Goal: Task Accomplishment & Management: Use online tool/utility

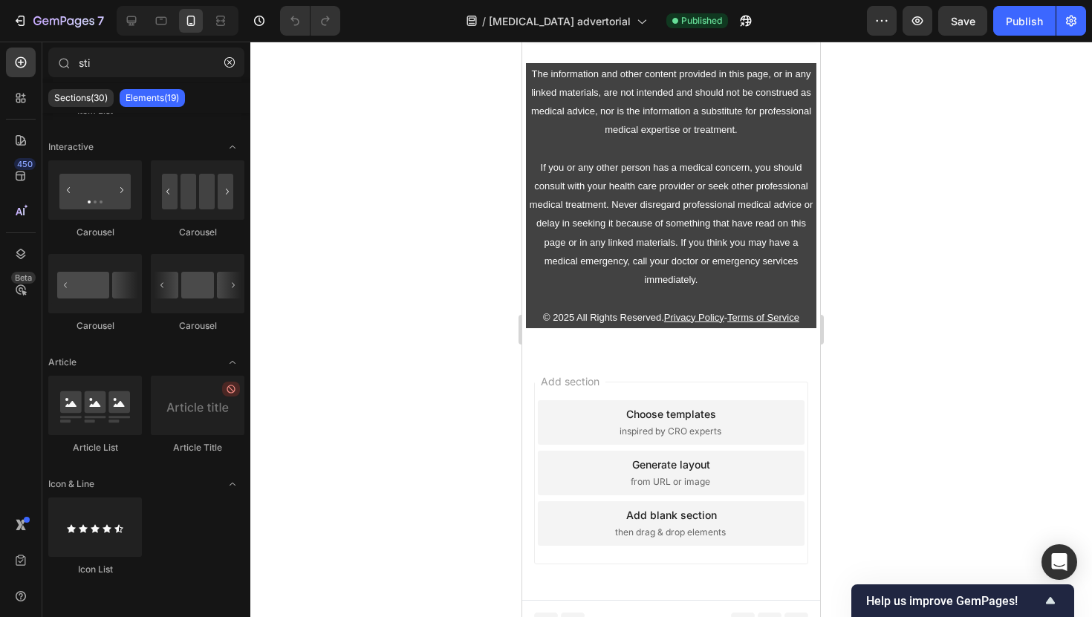
scroll to position [6051, 0]
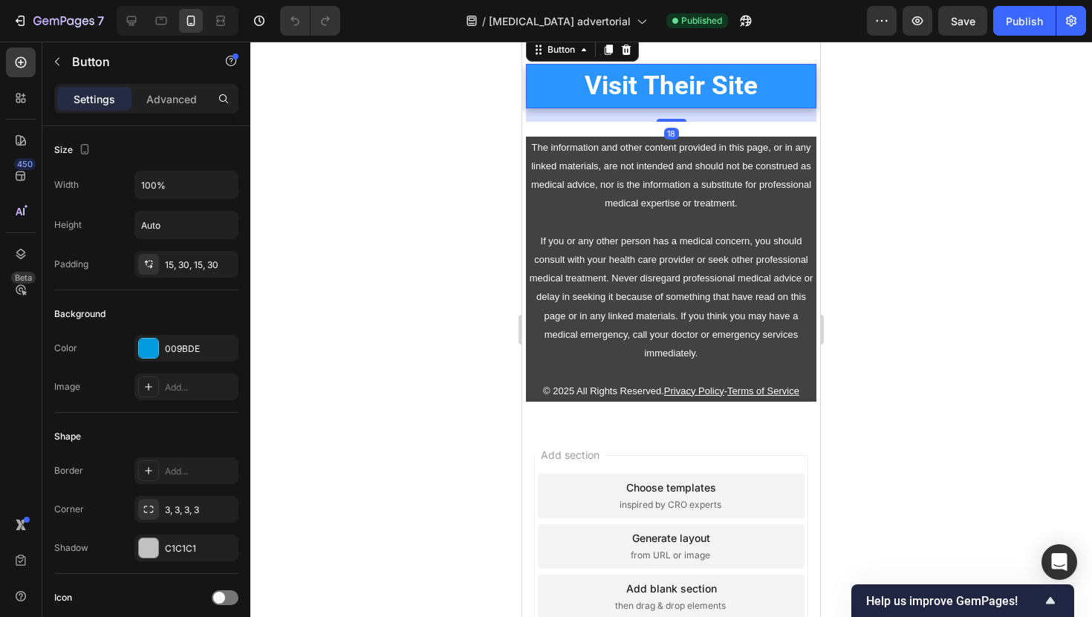
click at [542, 108] on link "Visit Their Site" at bounding box center [671, 86] width 290 height 45
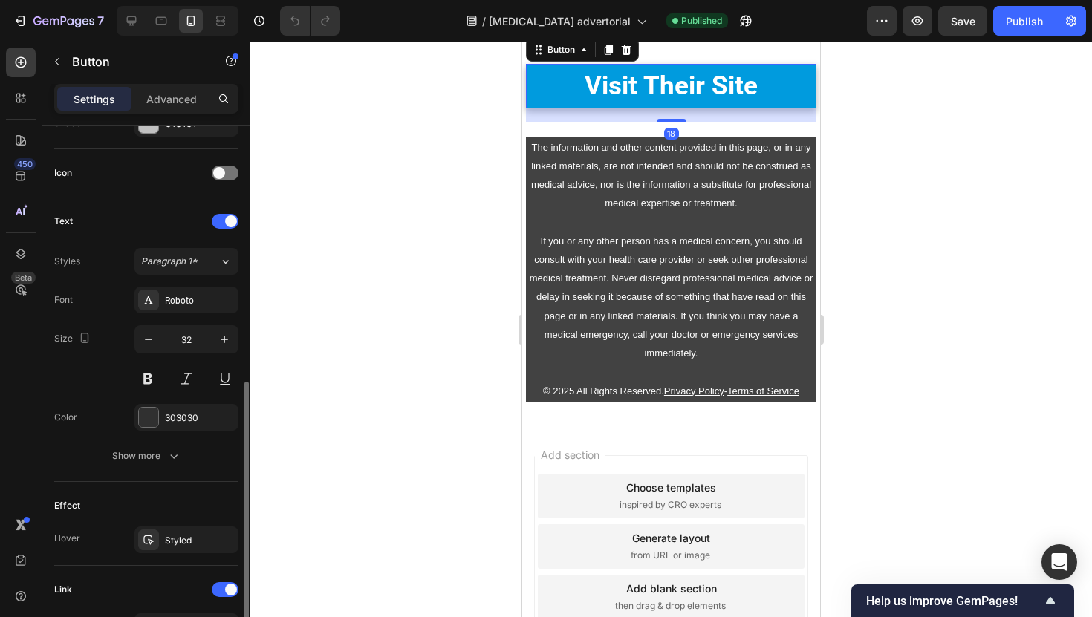
scroll to position [647, 0]
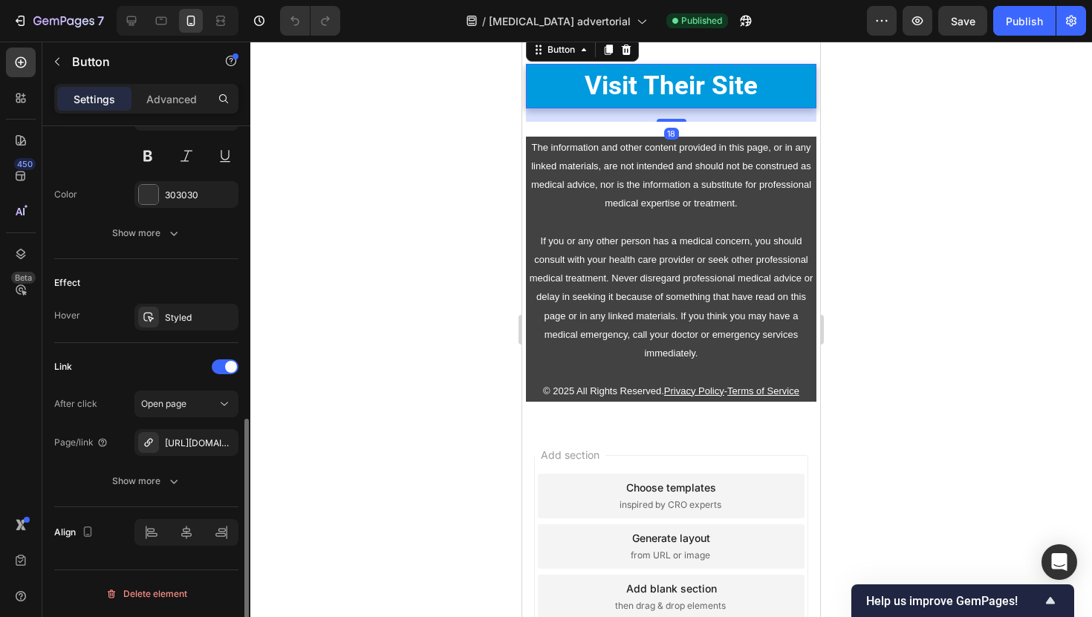
click at [177, 458] on div "After click Open page Page/link [URL][DOMAIN_NAME] Show more" at bounding box center [146, 443] width 184 height 104
click at [177, 458] on div "After click Open page Page/link https://trysoleva.co/buy Show more" at bounding box center [146, 443] width 184 height 104
click at [184, 447] on div "https://trysoleva.co/buy" at bounding box center [186, 443] width 43 height 13
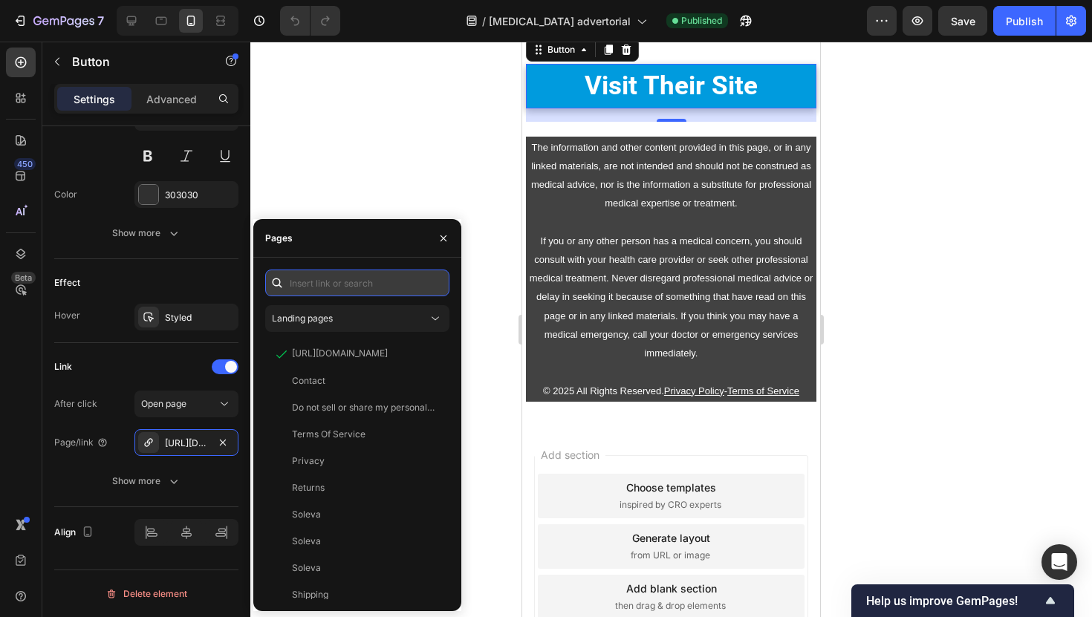
click at [389, 293] on input "text" at bounding box center [357, 283] width 184 height 27
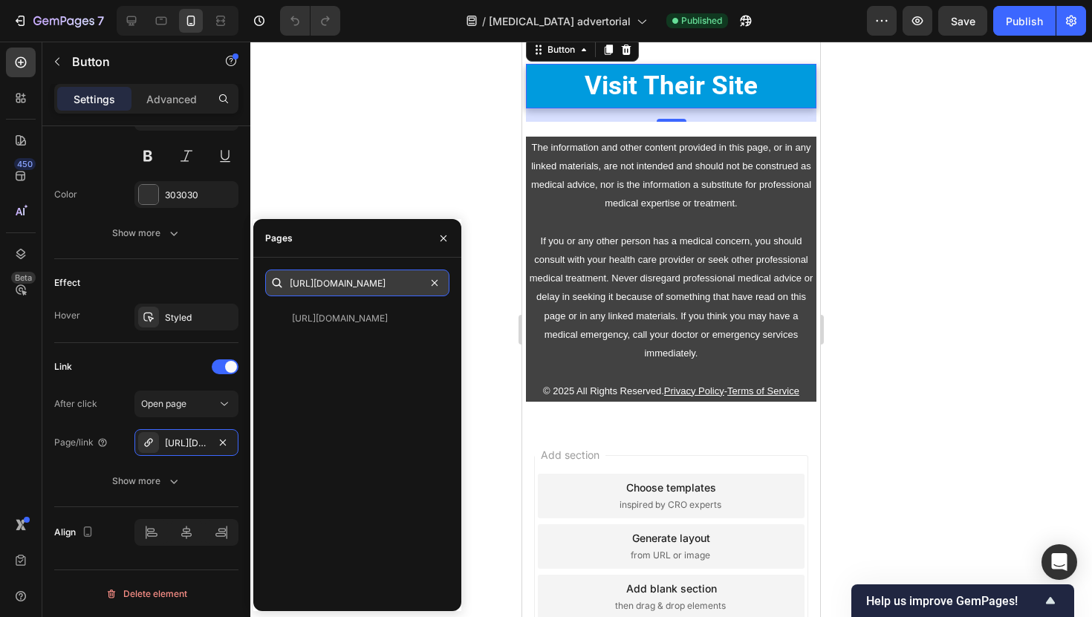
scroll to position [0, 18]
type input "https://myhealthyfeet.co/products/buy"
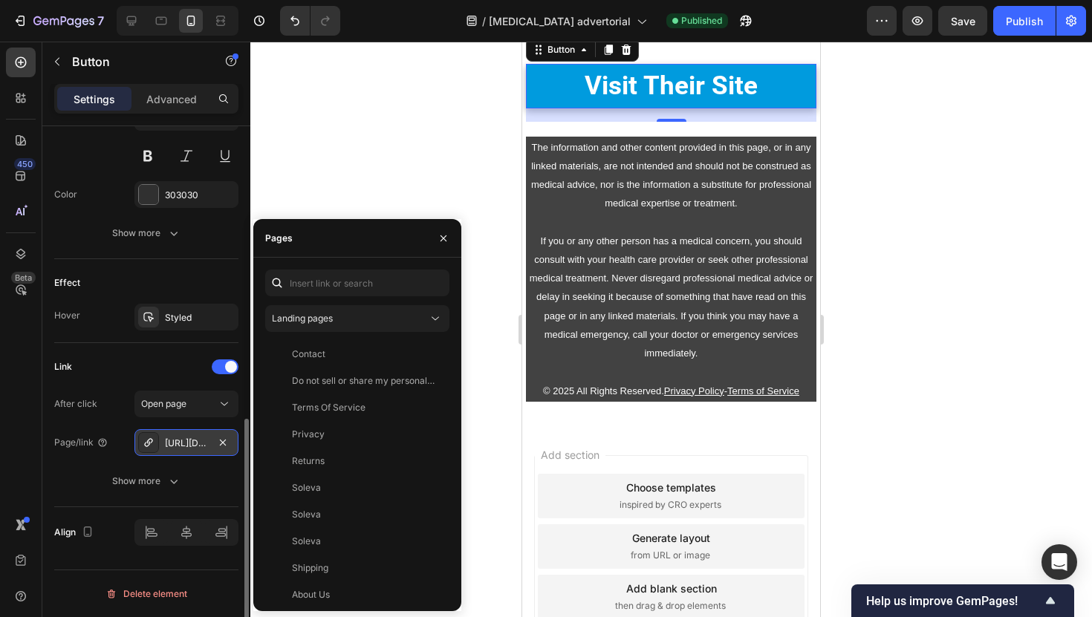
click at [191, 443] on div "https://myhealthyfeet.co/buy" at bounding box center [186, 443] width 43 height 13
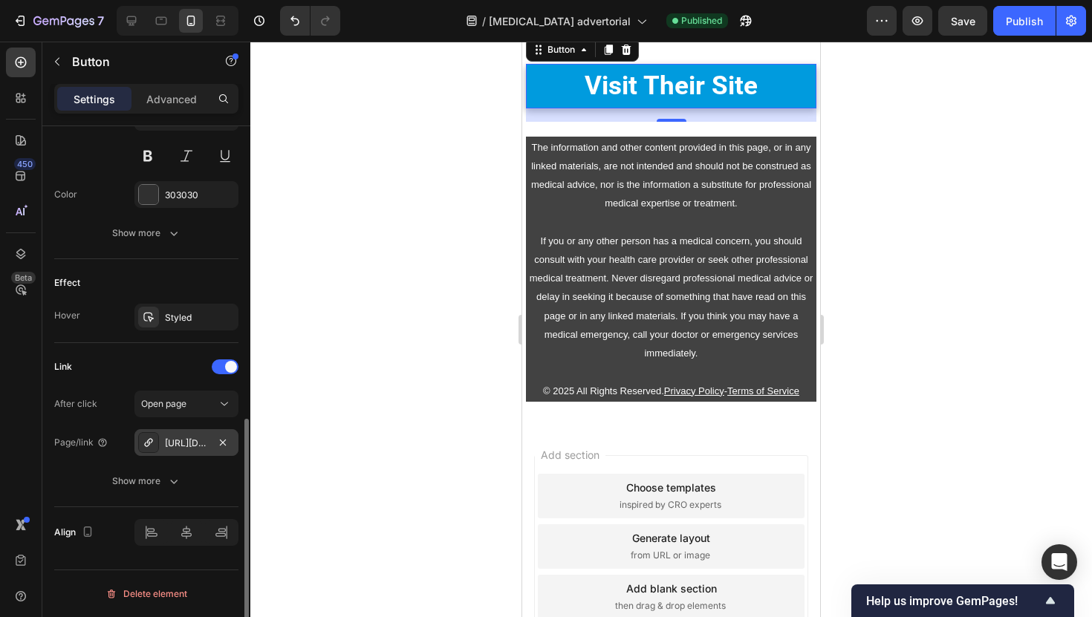
click at [178, 444] on div "https://myhealthyfeet.co/buy" at bounding box center [186, 443] width 43 height 13
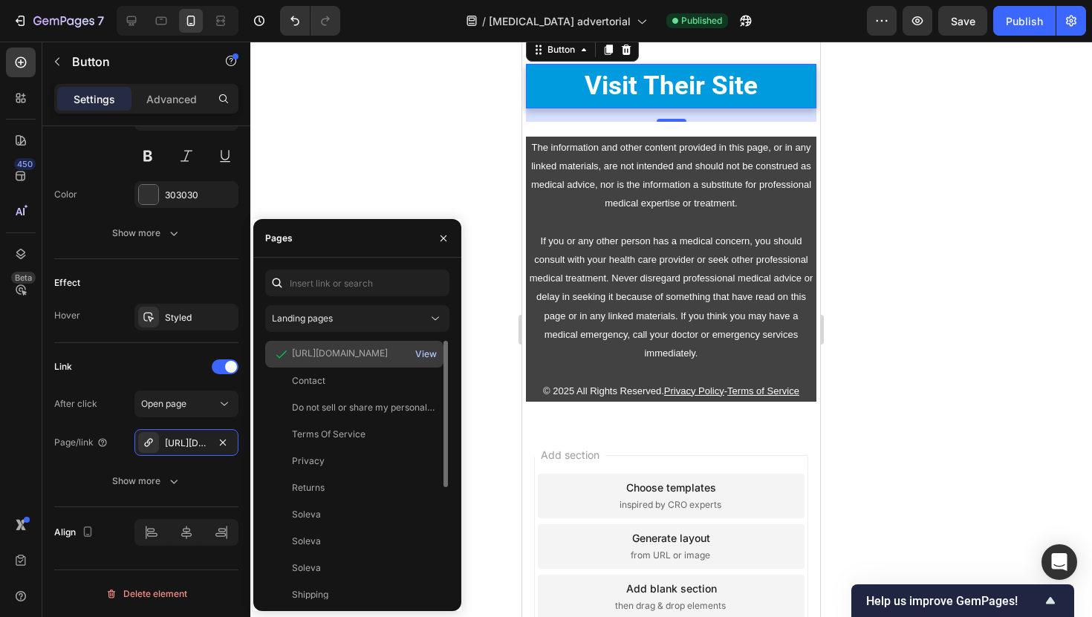
click at [422, 347] on button "View" at bounding box center [425, 354] width 23 height 21
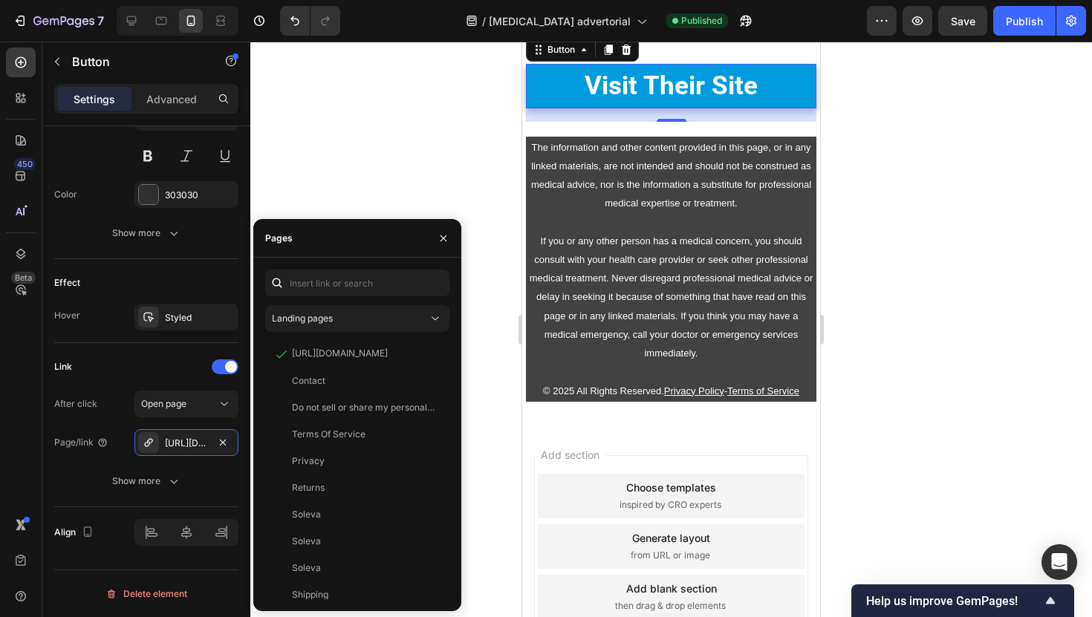
click at [424, 185] on div at bounding box center [670, 329] width 841 height 575
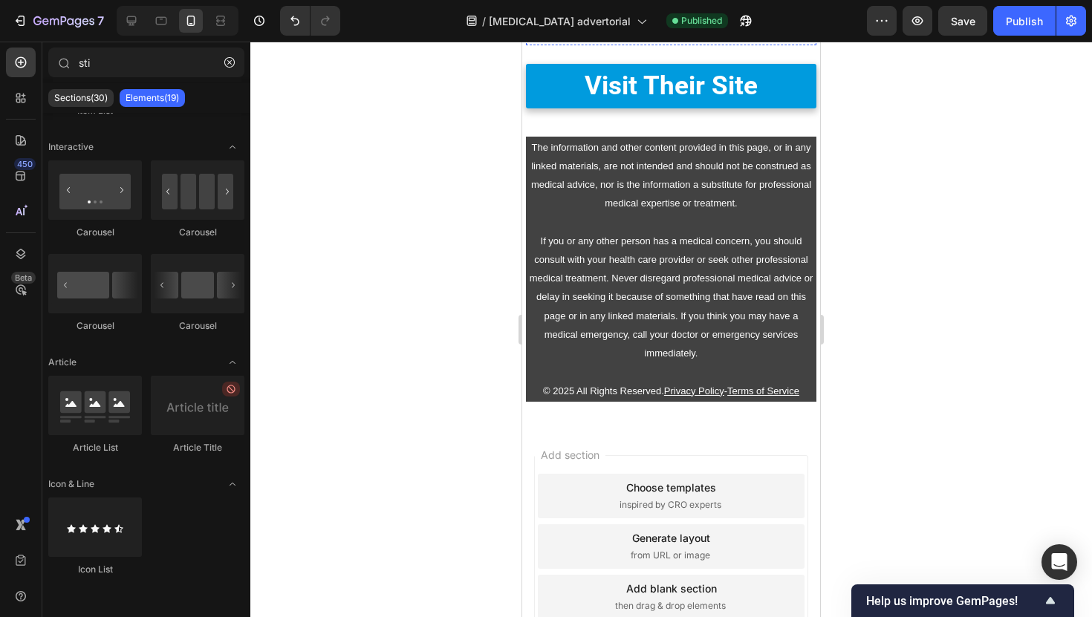
click at [607, 35] on u "might help your family too." at bounding box center [650, 26] width 156 height 17
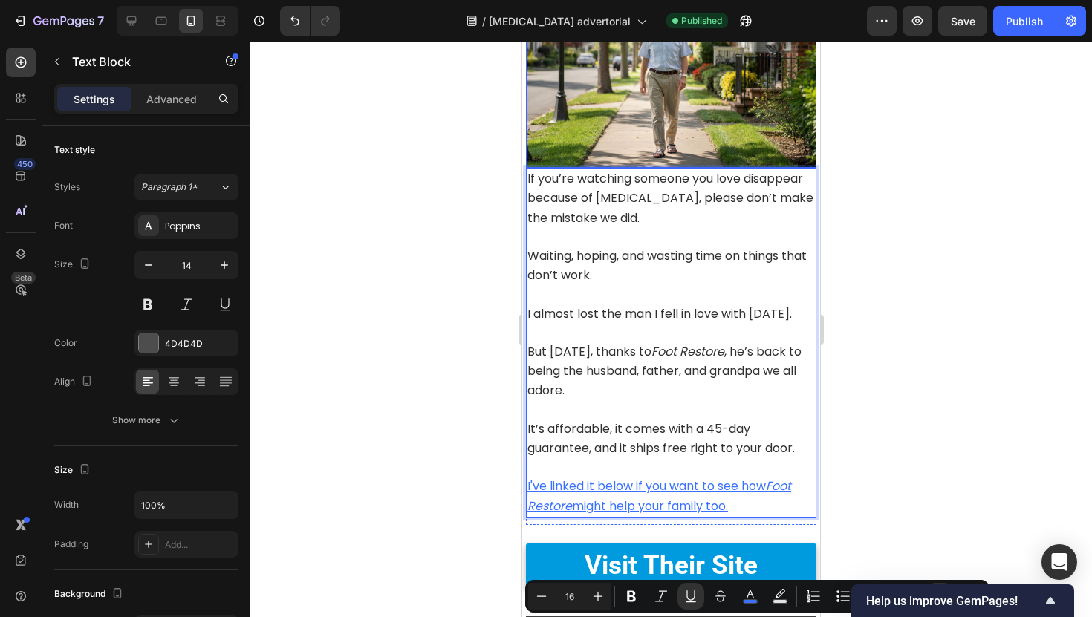
scroll to position [5910, 0]
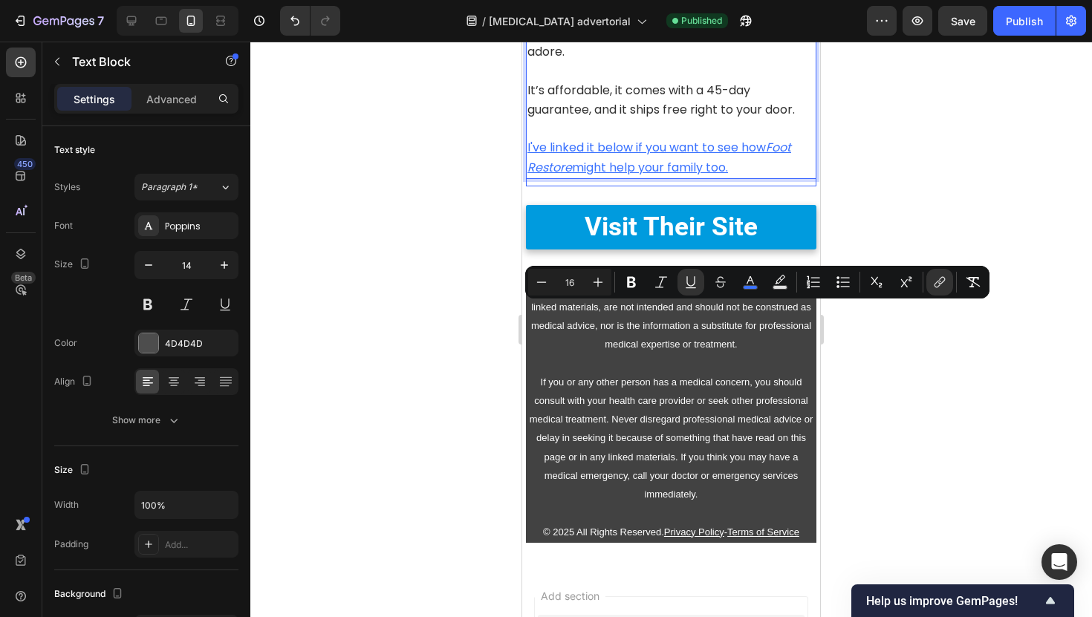
click at [653, 156] on u "I've linked it below if you want to see how" at bounding box center [646, 147] width 238 height 17
click at [771, 177] on p "I've linked it below if you want to see how Foot Restore might help your family…" at bounding box center [670, 157] width 287 height 39
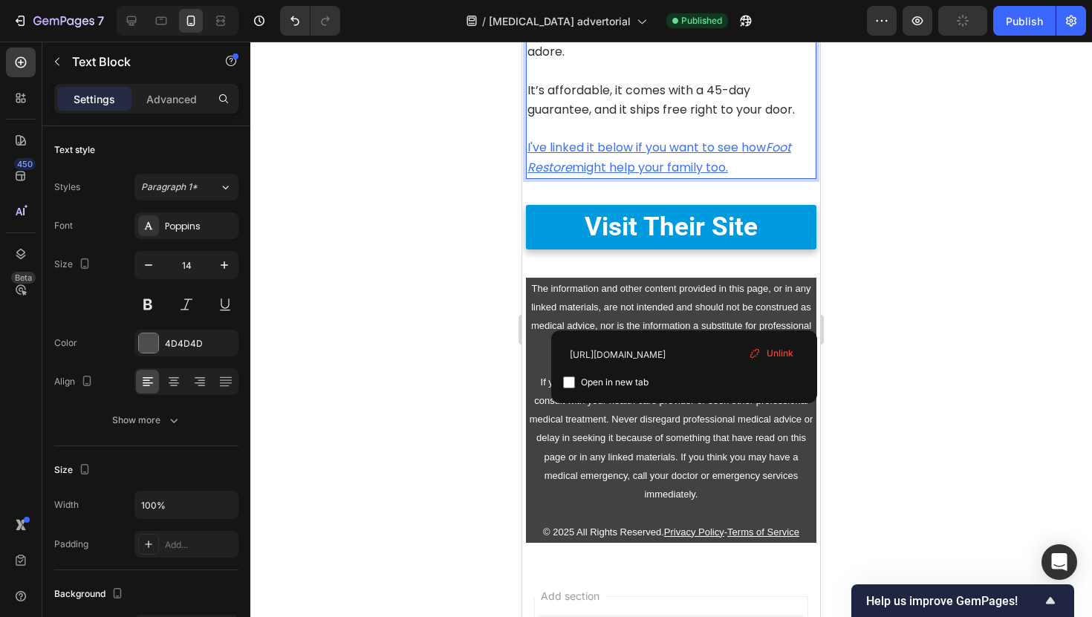
click at [728, 156] on u "I've linked it below if you want to see how" at bounding box center [646, 147] width 238 height 17
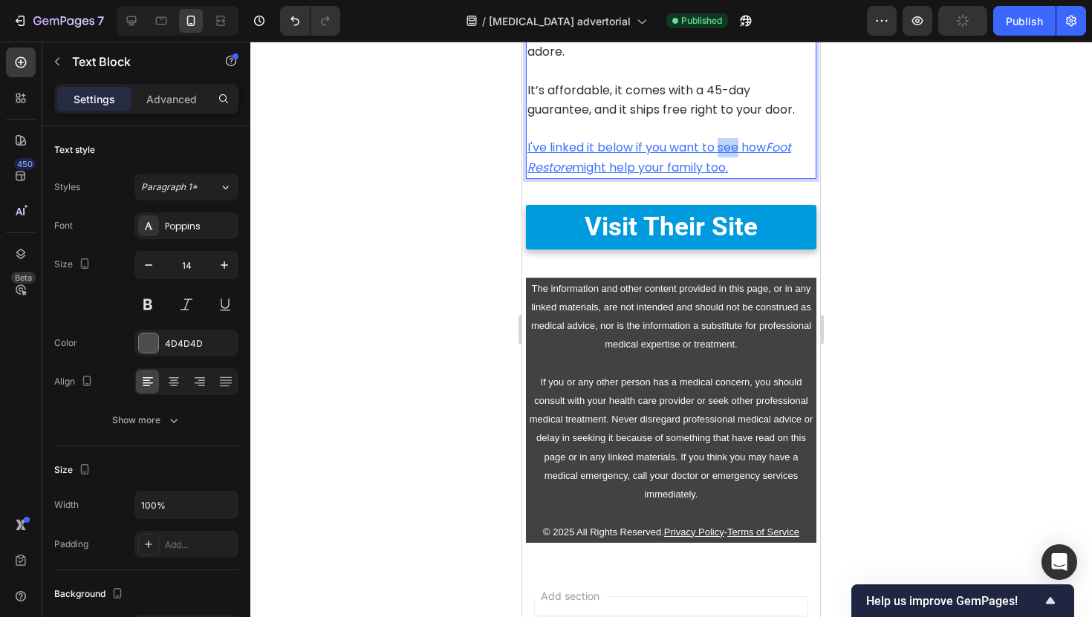
click at [728, 156] on u "I've linked it below if you want to see how" at bounding box center [646, 147] width 238 height 17
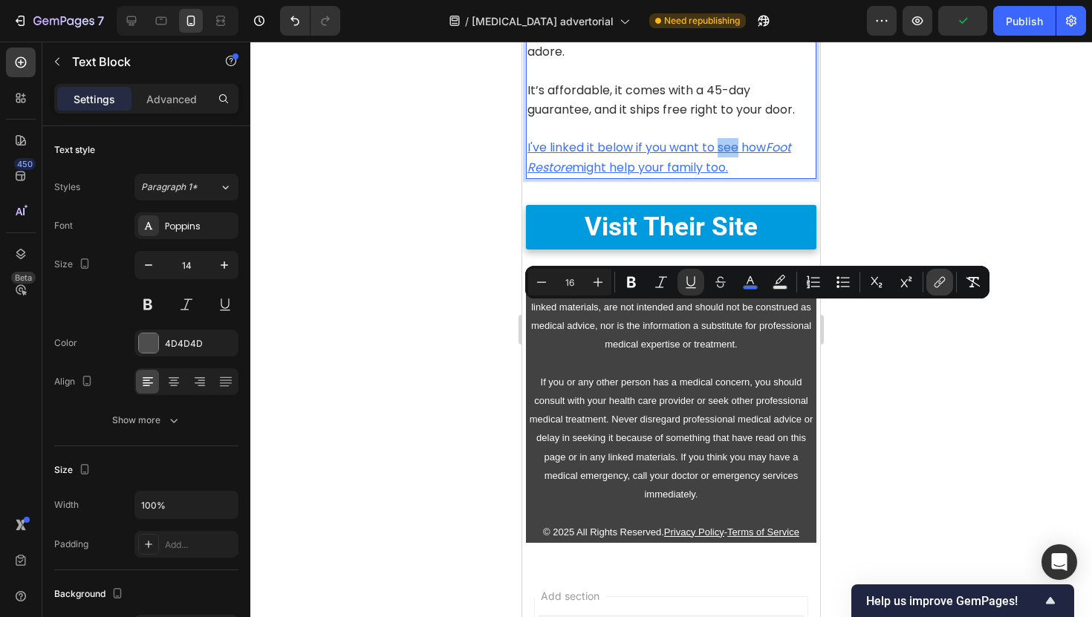
click at [944, 273] on button "link" at bounding box center [939, 282] width 27 height 27
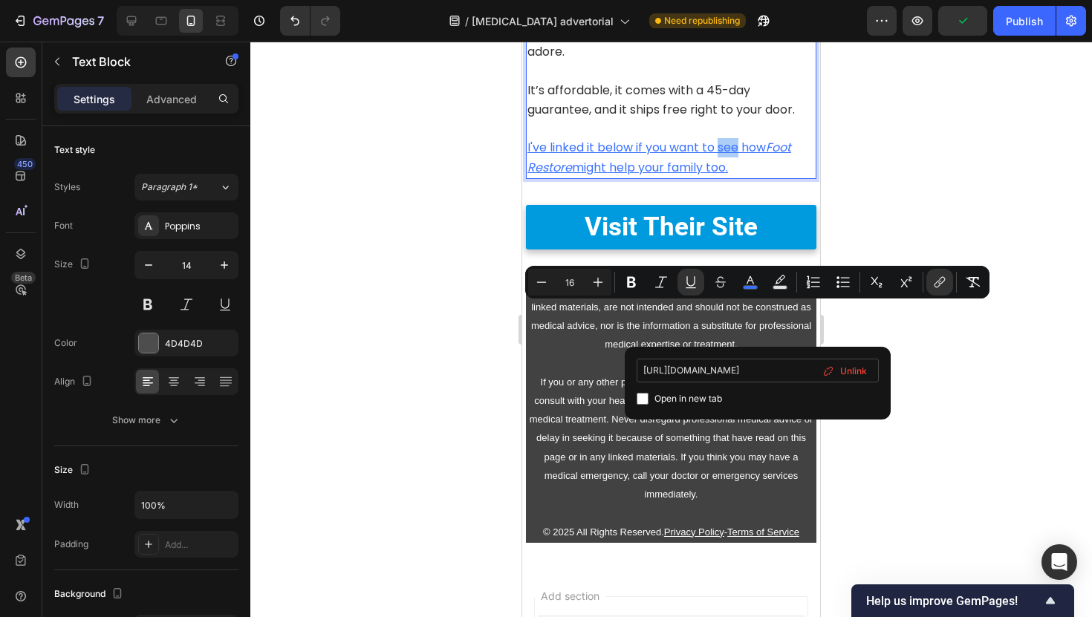
click at [755, 368] on input "https://trysoleva.co/products/buy" at bounding box center [757, 371] width 242 height 24
type input "https://myhealthyfeet.co/products/buy"
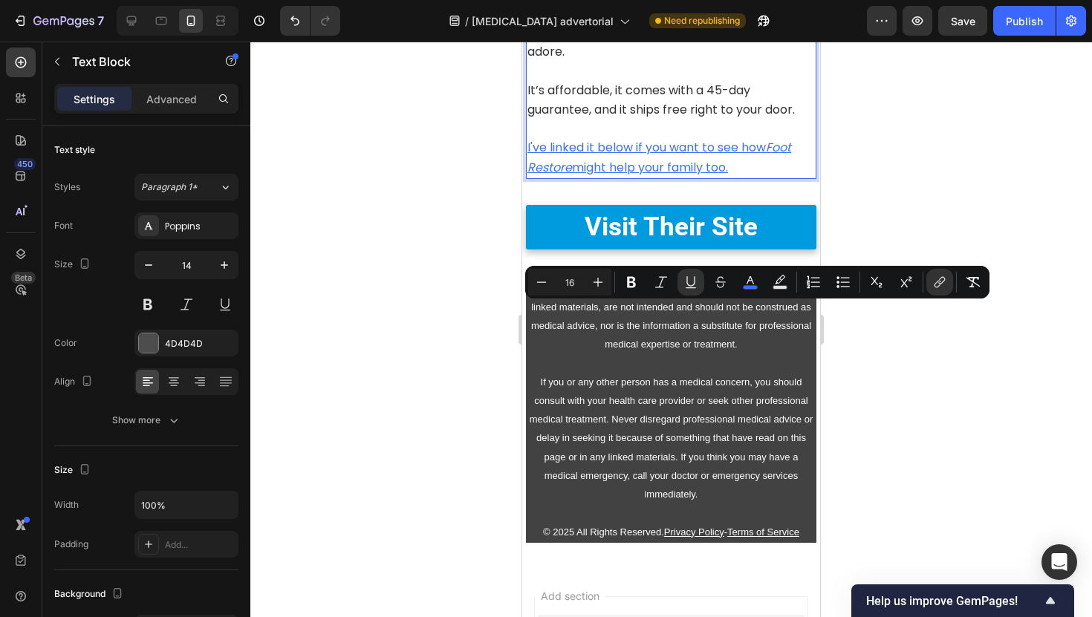
click at [901, 110] on div at bounding box center [670, 329] width 841 height 575
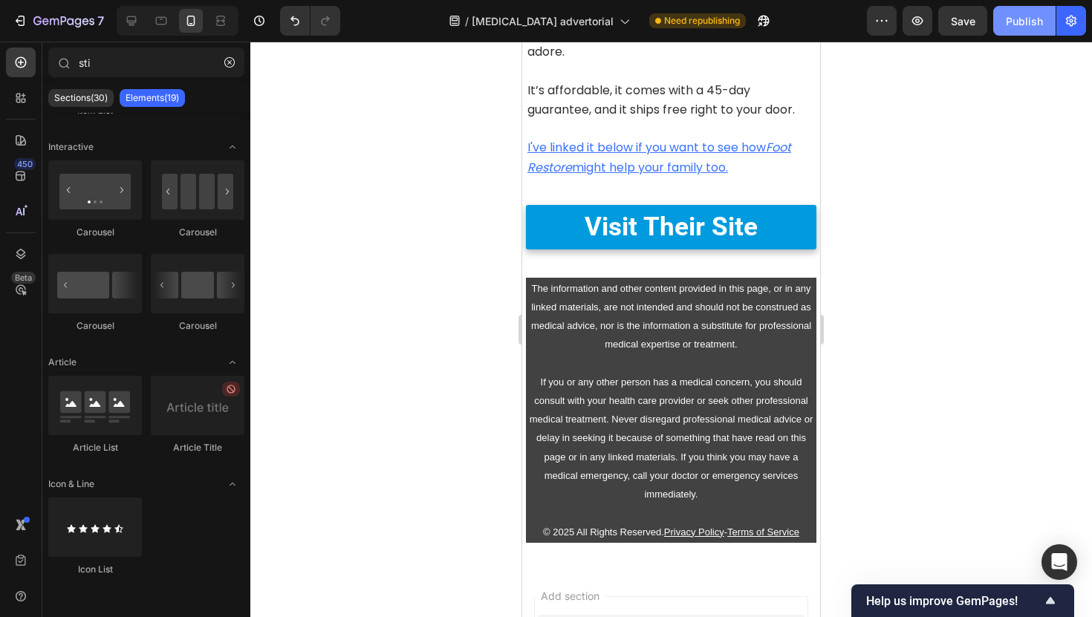
click at [1025, 10] on button "Publish" at bounding box center [1024, 21] width 62 height 30
